Goal: Task Accomplishment & Management: Manage account settings

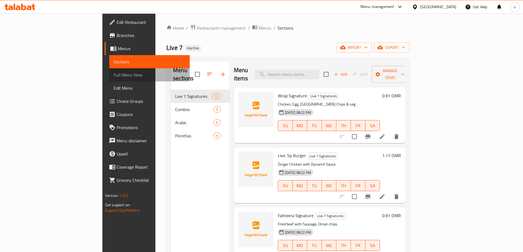
click at [114, 72] on span "Full Menu View" at bounding box center [150, 75] width 72 height 7
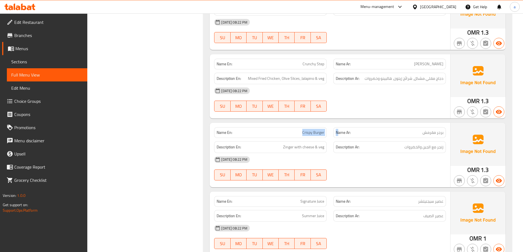
drag, startPoint x: 300, startPoint y: 125, endPoint x: 338, endPoint y: 125, distance: 38.4
click at [338, 125] on div "Name En: Crispy Burger Name Ar: برجر مقرمش" at bounding box center [330, 132] width 238 height 17
click at [331, 127] on div "Name Ar: برجر مقرمش" at bounding box center [389, 132] width 119 height 17
drag, startPoint x: 300, startPoint y: 125, endPoint x: 325, endPoint y: 125, distance: 24.4
click at [325, 127] on div "Name En: Crispy Burger" at bounding box center [270, 132] width 113 height 11
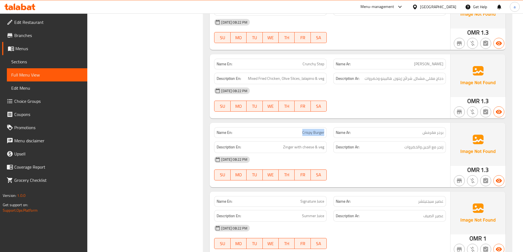
copy span "Crispy Burger"
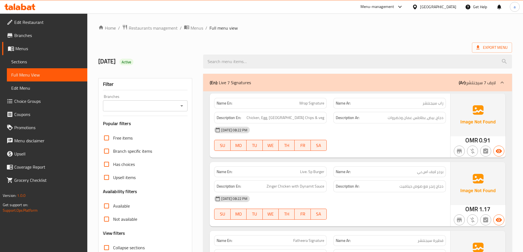
scroll to position [27, 0]
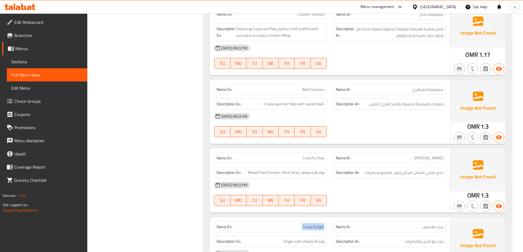
click at [74, 60] on span "Sections" at bounding box center [47, 61] width 72 height 7
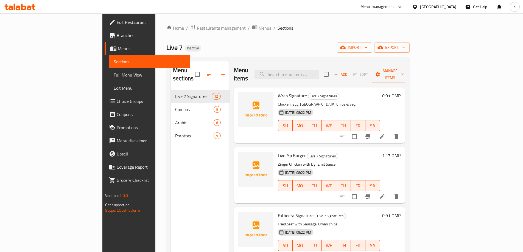
click at [175, 93] on span "Live 7 Signatures" at bounding box center [193, 96] width 37 height 7
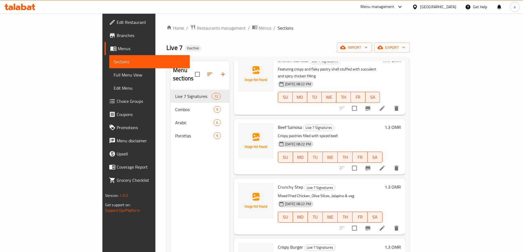
scroll to position [481, 0]
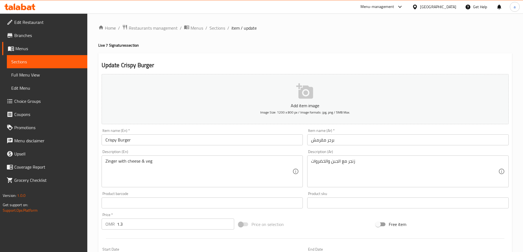
click at [155, 137] on input "Crispy Burger" at bounding box center [203, 140] width 202 height 11
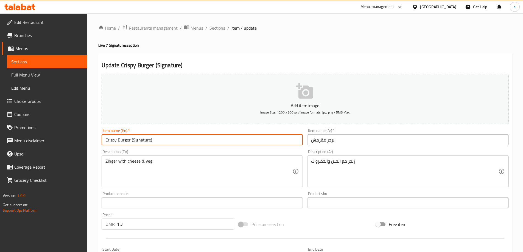
type input "Crispy Burger (Signature)"
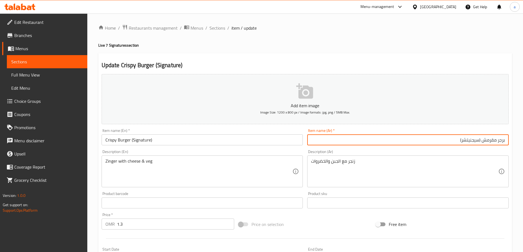
type input "برجر مقرمش (سيجنيتشر)"
click at [46, 48] on span "Menus" at bounding box center [49, 48] width 68 height 7
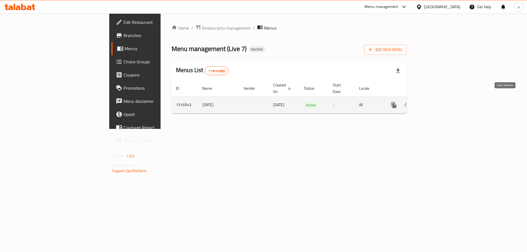
click at [437, 102] on icon "enhanced table" at bounding box center [433, 105] width 7 height 7
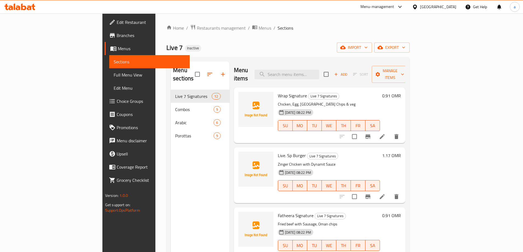
click at [410, 53] on div "Home / Restaurants management / Menus / Sections Live 7 Inactive import export …" at bounding box center [287, 171] width 243 height 294
click at [368, 50] on span "import" at bounding box center [354, 47] width 26 height 7
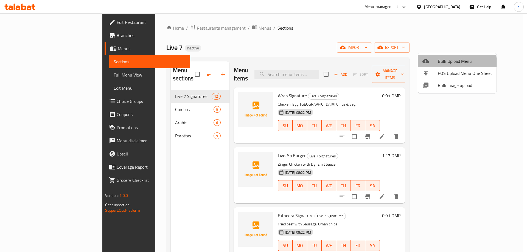
click at [438, 64] on span "Bulk Upload Menu" at bounding box center [465, 61] width 54 height 7
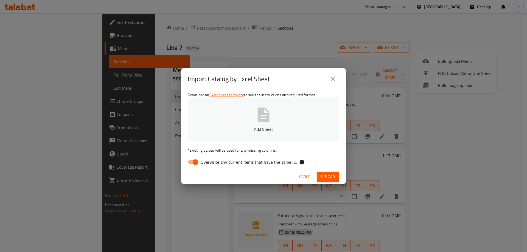
click at [195, 161] on input "Overwrite any current items that have the same ID." at bounding box center [195, 162] width 31 height 10
checkbox input "false"
click at [226, 119] on button "Add Sheet" at bounding box center [264, 119] width 152 height 43
click at [326, 177] on span "Upload" at bounding box center [328, 177] width 14 height 7
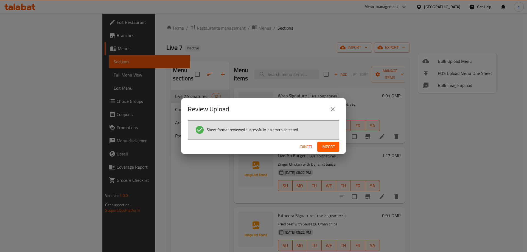
click at [333, 147] on span "Import" at bounding box center [328, 147] width 13 height 7
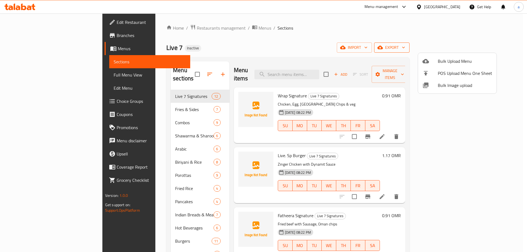
click at [495, 50] on div at bounding box center [263, 126] width 527 height 252
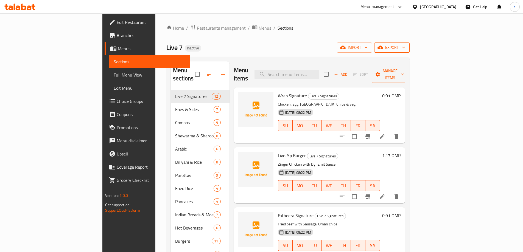
click at [405, 50] on span "export" at bounding box center [392, 47] width 27 height 7
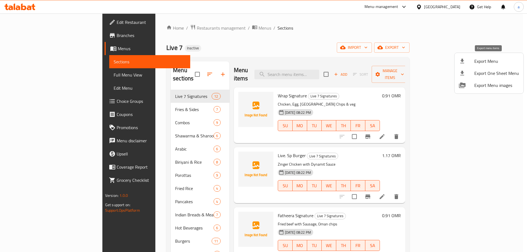
click at [491, 63] on span "Export Menu" at bounding box center [496, 61] width 45 height 7
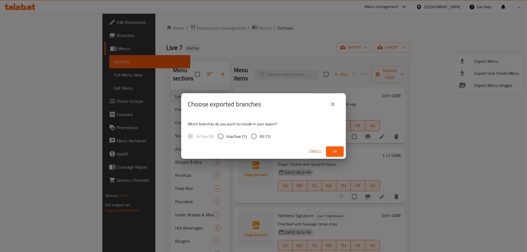
click at [265, 138] on span "All (1)" at bounding box center [265, 136] width 11 height 7
click at [260, 138] on input "All (1)" at bounding box center [254, 137] width 12 height 12
radio input "true"
click at [337, 152] on span "Ok" at bounding box center [335, 151] width 9 height 7
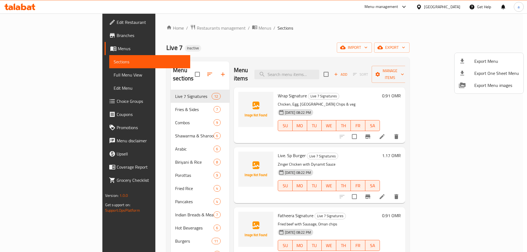
click at [31, 76] on div at bounding box center [263, 126] width 527 height 252
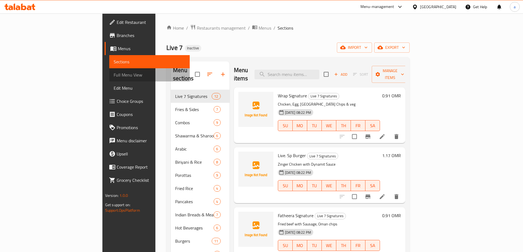
click at [114, 76] on span "Full Menu View" at bounding box center [150, 75] width 72 height 7
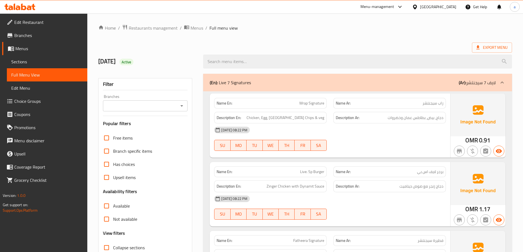
scroll to position [165, 0]
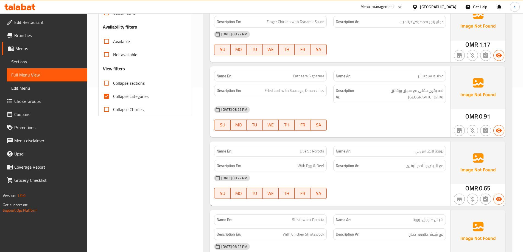
click at [108, 98] on input "Collapse categories" at bounding box center [106, 96] width 13 height 13
checkbox input "false"
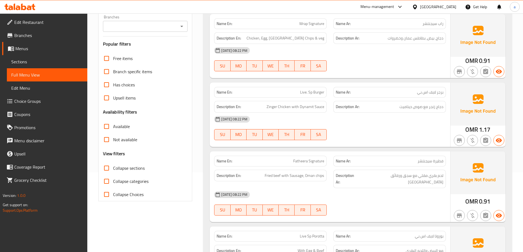
scroll to position [137, 0]
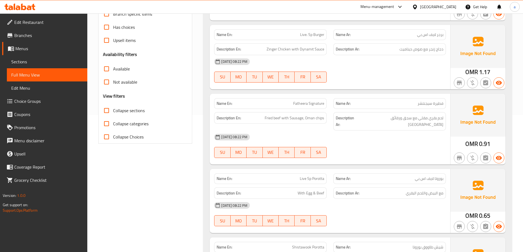
click at [107, 115] on input "Collapse sections" at bounding box center [106, 110] width 13 height 13
checkbox input "true"
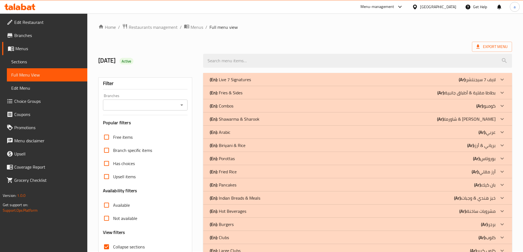
scroll to position [0, 0]
click at [237, 95] on p "(En): Fries & Sides" at bounding box center [226, 93] width 33 height 7
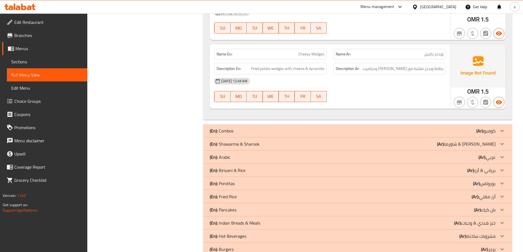
scroll to position [549, 0]
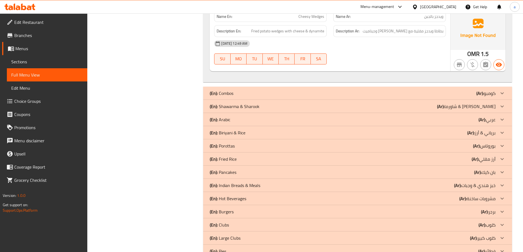
click at [224, 103] on p "(En): Shawarma & [PERSON_NAME]" at bounding box center [235, 106] width 50 height 7
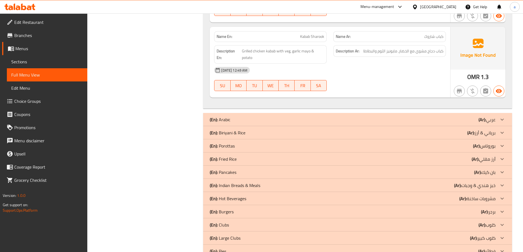
scroll to position [1043, 0]
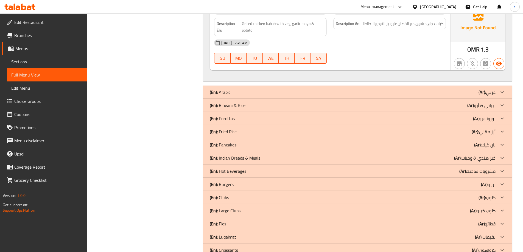
click at [222, 102] on p "(En): [PERSON_NAME] & Rice" at bounding box center [228, 105] width 36 height 7
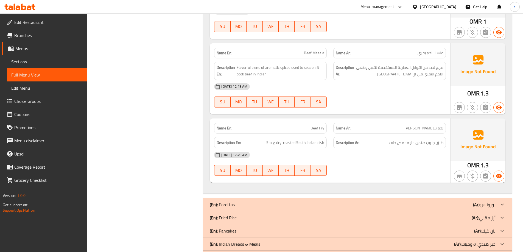
scroll to position [1670, 0]
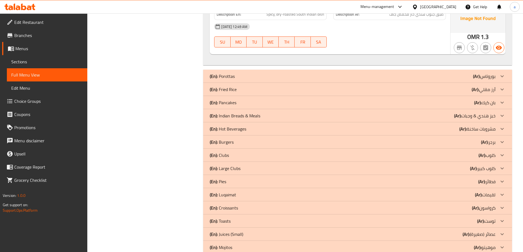
click at [228, 244] on p "(En): Mojitos" at bounding box center [221, 247] width 23 height 7
click at [230, 231] on p "(En): Juices (Small)" at bounding box center [226, 234] width 33 height 7
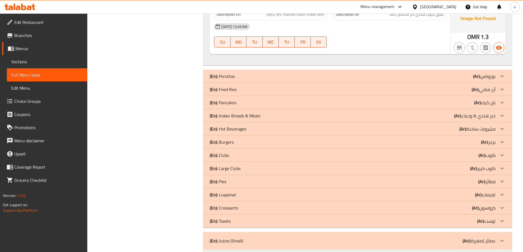
click at [230, 218] on p "(En): Toasts" at bounding box center [220, 221] width 21 height 7
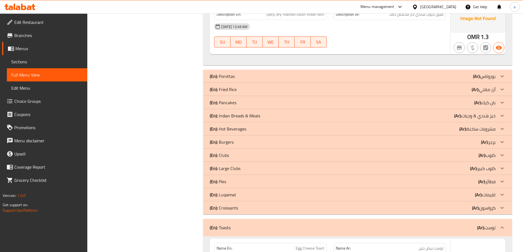
click at [232, 205] on p "(En): Croissants" at bounding box center [224, 208] width 28 height 7
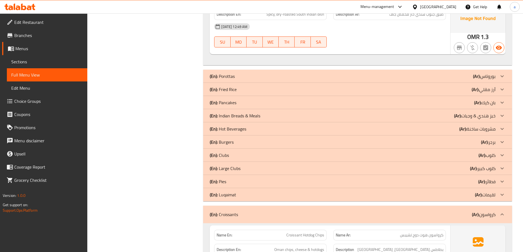
click at [234, 192] on p "(En): Luqaimat" at bounding box center [223, 195] width 26 height 7
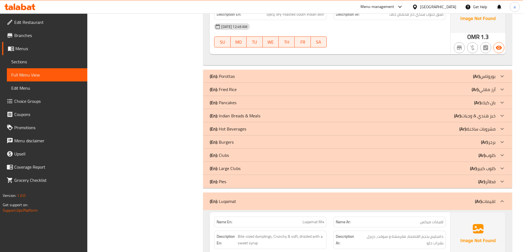
click at [229, 178] on div "(En): Pies (Ar): فطائر" at bounding box center [353, 181] width 286 height 7
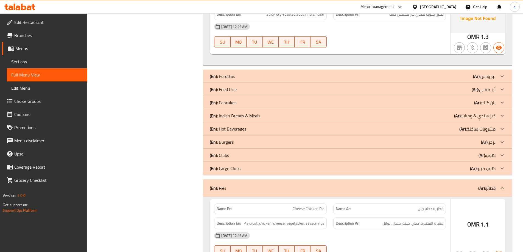
click at [232, 165] on p "(En): Large Clubs" at bounding box center [225, 168] width 31 height 7
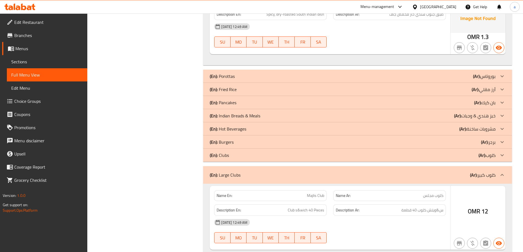
click at [234, 152] on div "(En): Clubs (Ar): كلوب" at bounding box center [353, 155] width 286 height 7
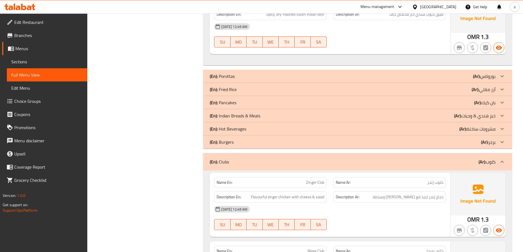
click at [236, 139] on div "(En): Burgers (Ar): برجر" at bounding box center [353, 142] width 286 height 7
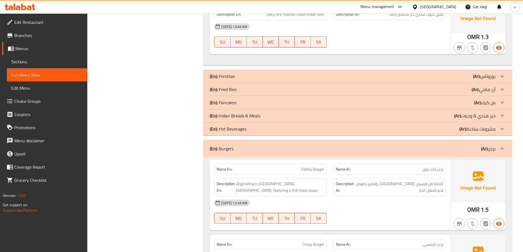
click at [238, 126] on p "(En): Hot Beverages" at bounding box center [228, 129] width 37 height 7
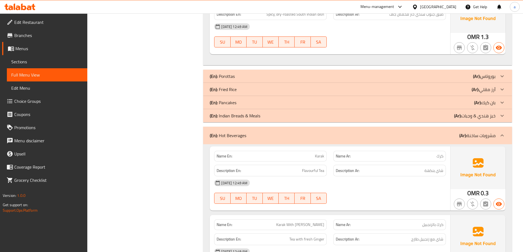
click at [239, 113] on p "(En): Indian Breads & Meals" at bounding box center [235, 116] width 51 height 7
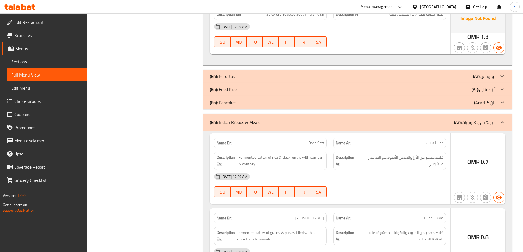
click at [238, 99] on div "(En): Pancakes (Ar): بان كيك" at bounding box center [353, 102] width 286 height 7
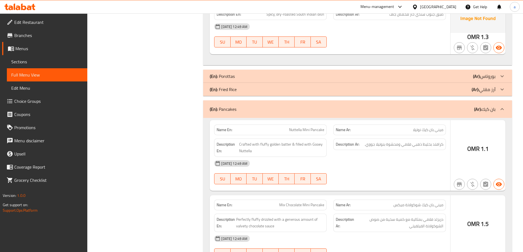
click at [239, 86] on div "(En): Fried Rice (Ar): أرز مقلي" at bounding box center [353, 89] width 286 height 7
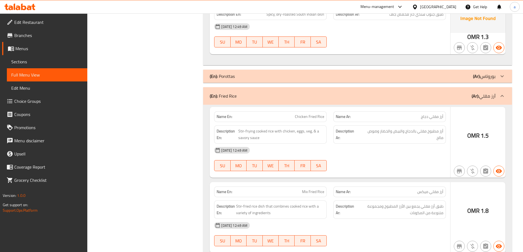
click at [236, 73] on div "(En): Porottas (Ar): [GEOGRAPHIC_DATA]" at bounding box center [353, 76] width 286 height 7
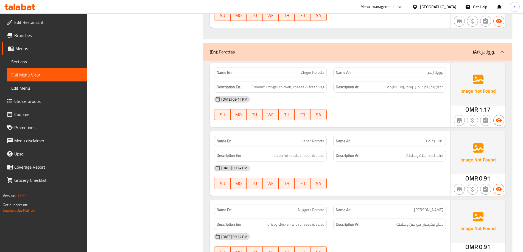
scroll to position [1714, 0]
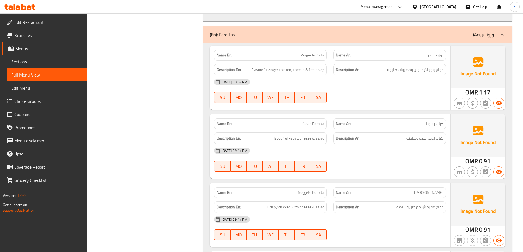
click at [235, 31] on p "(En): Porottas" at bounding box center [222, 34] width 25 height 7
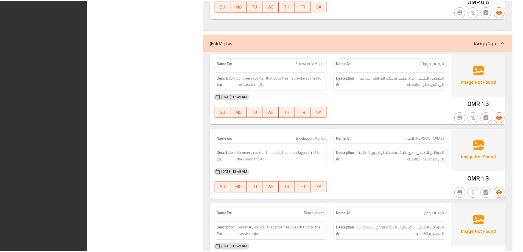
scroll to position [7639, 0]
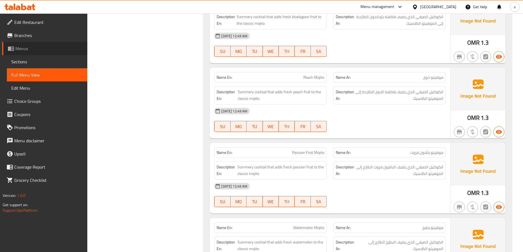
click at [21, 49] on span "Menus" at bounding box center [49, 48] width 68 height 7
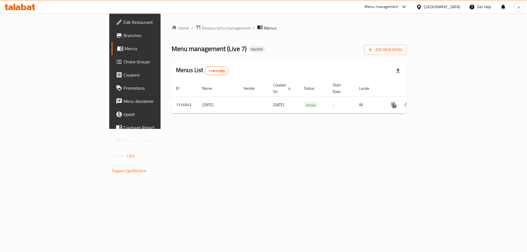
click at [23, 8] on icon at bounding box center [23, 7] width 5 height 7
